Goal: Task Accomplishment & Management: Manage account settings

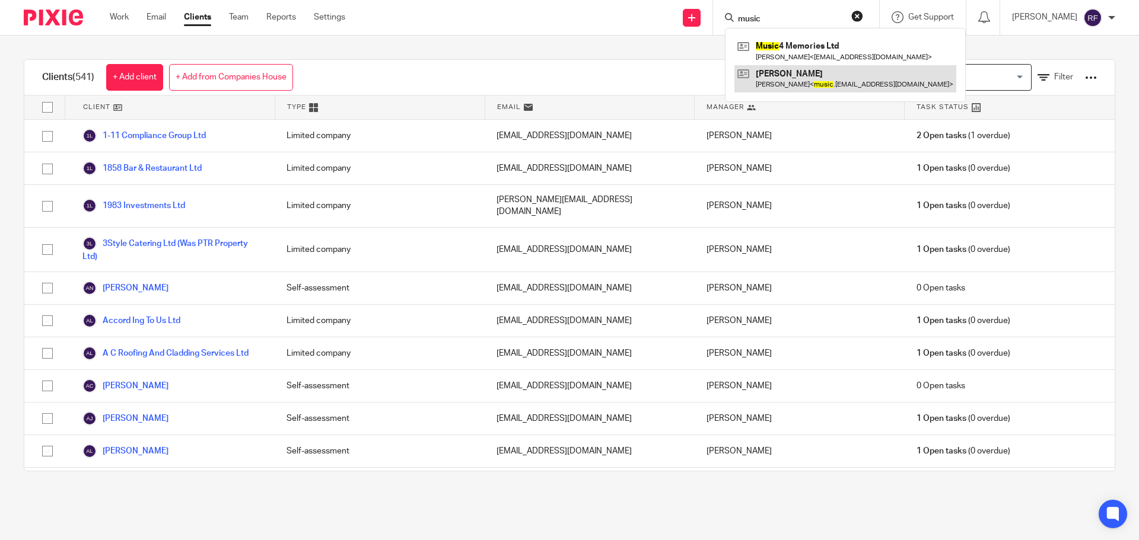
type input "music"
click at [849, 70] on link at bounding box center [845, 78] width 222 height 27
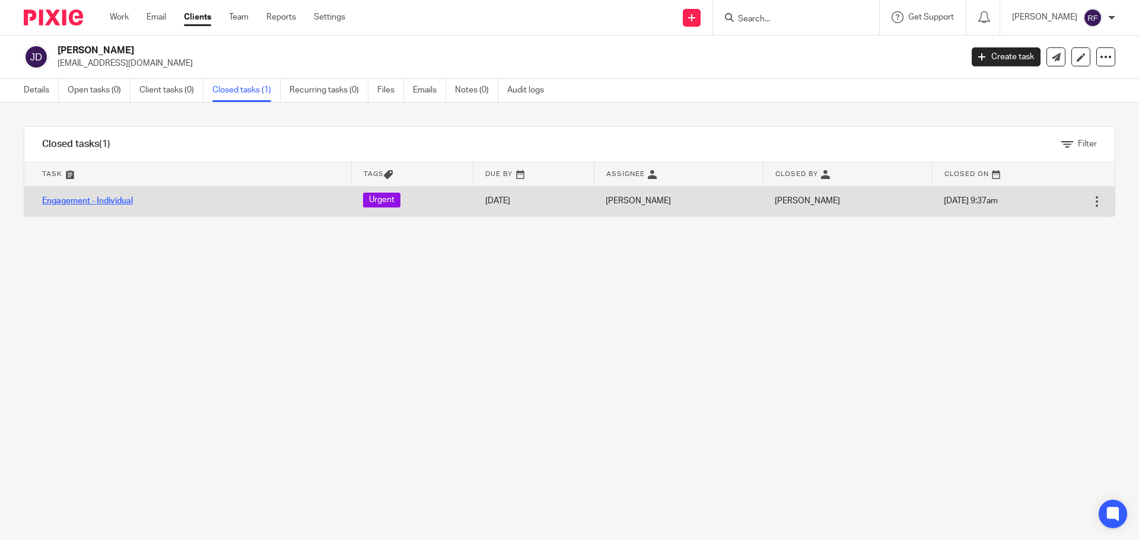
click at [107, 201] on link "Engagement - Individual" at bounding box center [87, 201] width 91 height 8
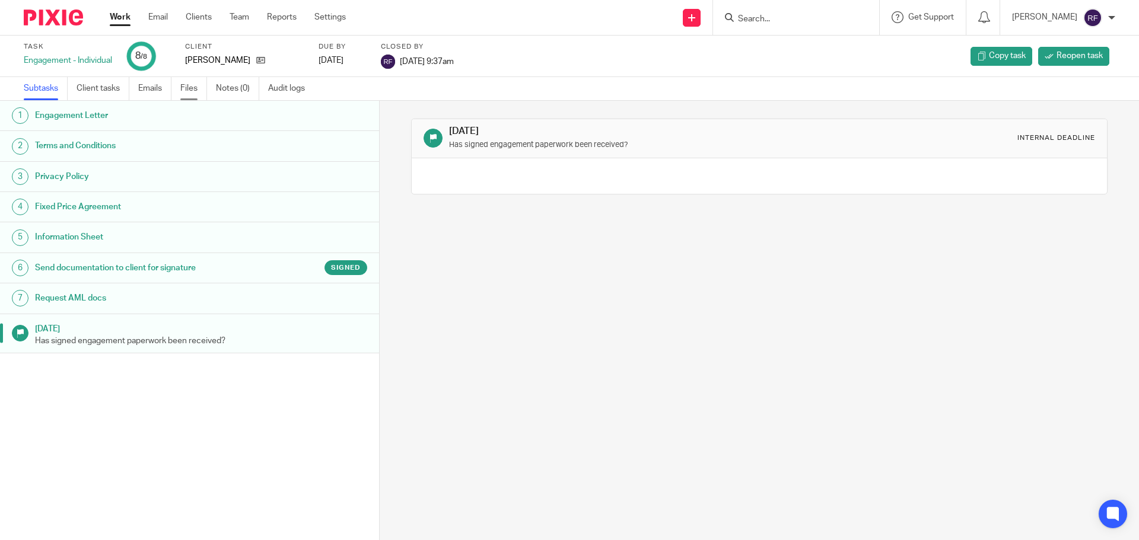
click at [187, 82] on link "Files" at bounding box center [193, 88] width 27 height 23
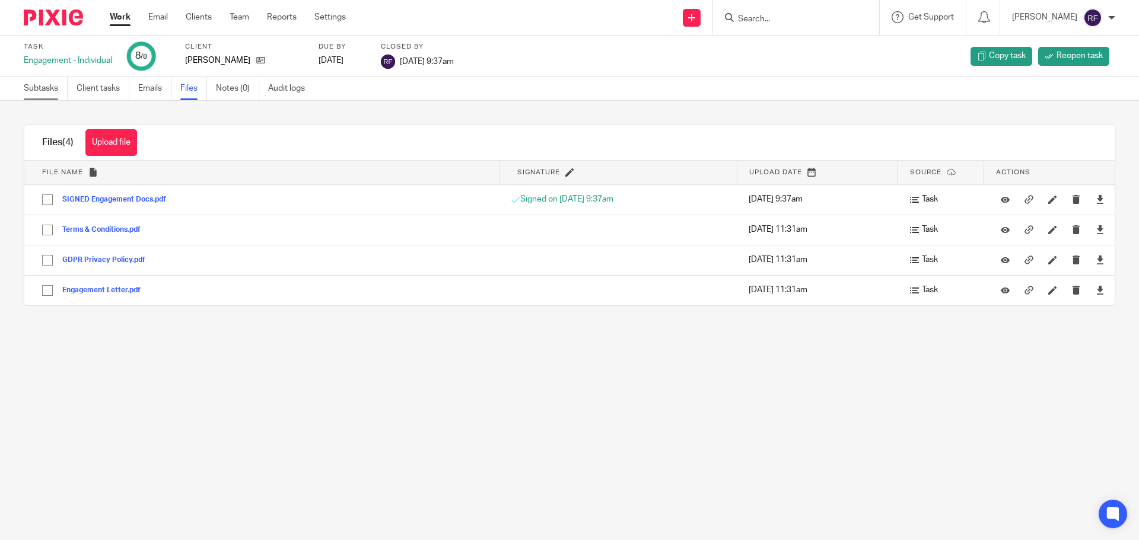
click at [42, 91] on link "Subtasks" at bounding box center [46, 88] width 44 height 23
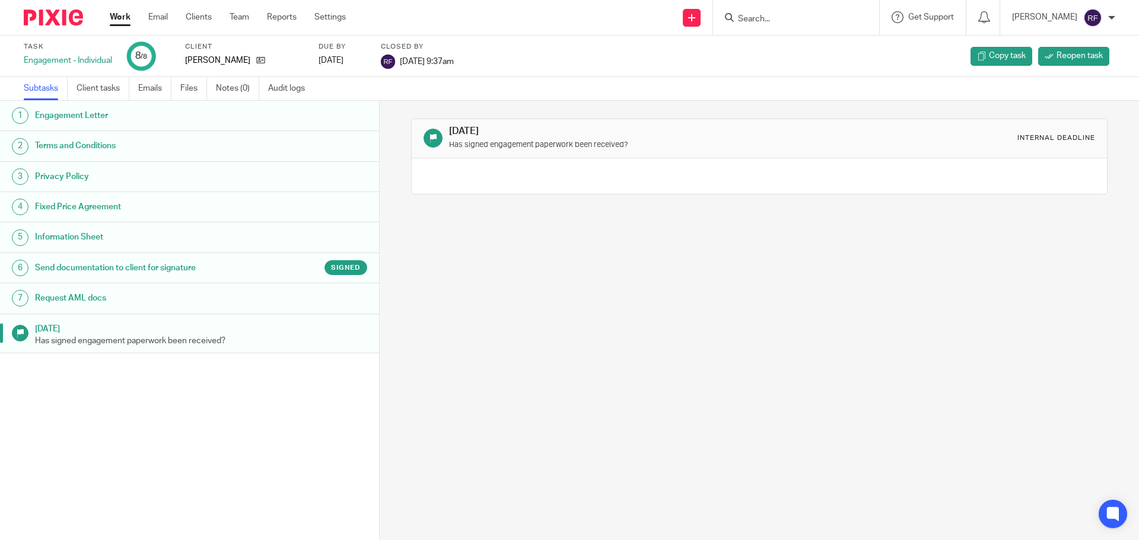
click at [145, 298] on h1 "Request AML docs" at bounding box center [146, 298] width 222 height 18
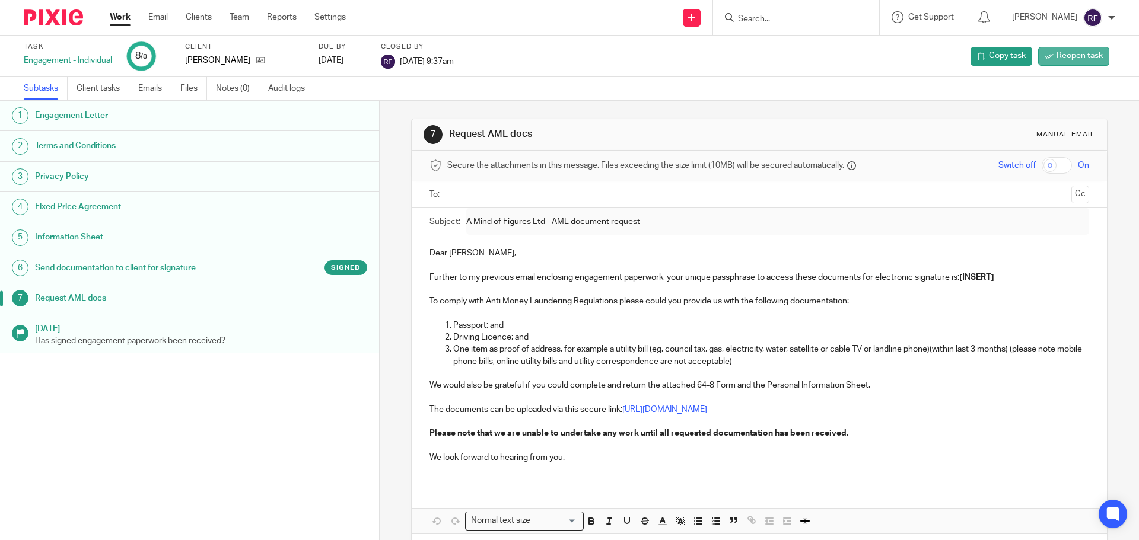
click at [1082, 56] on span "Reopen task" at bounding box center [1079, 56] width 46 height 12
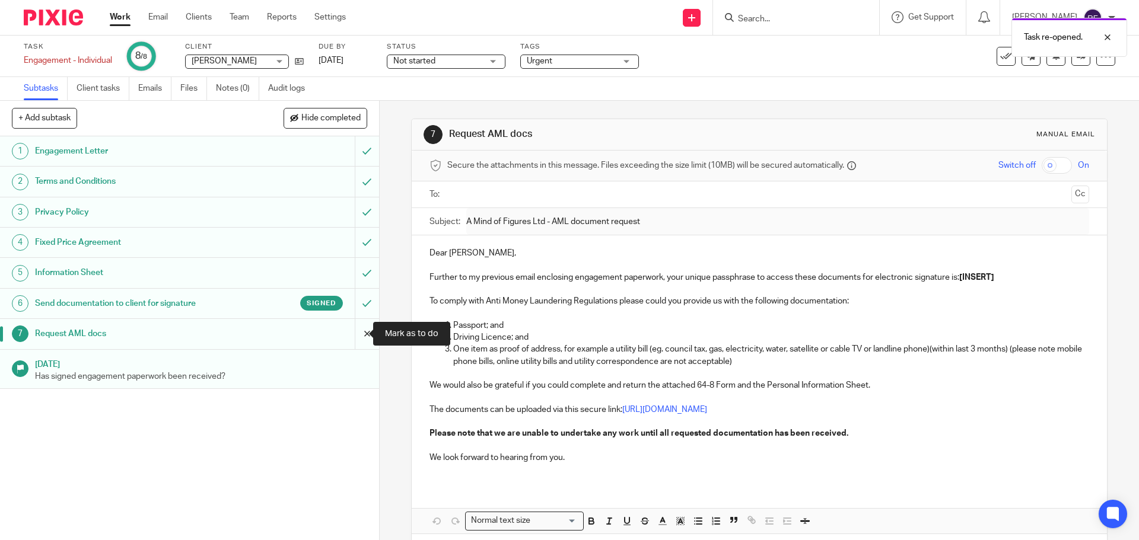
click at [352, 330] on input "submit" at bounding box center [189, 334] width 379 height 30
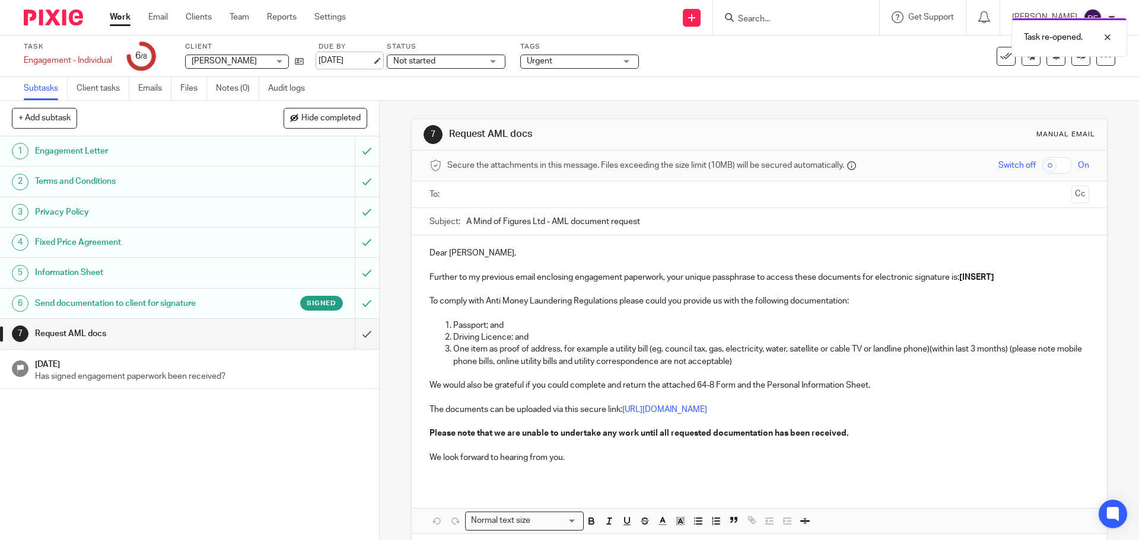
click at [371, 59] on link "17 Jun 2025" at bounding box center [344, 61] width 53 height 12
click at [66, 25] on img at bounding box center [53, 17] width 59 height 16
